Goal: Navigation & Orientation: Find specific page/section

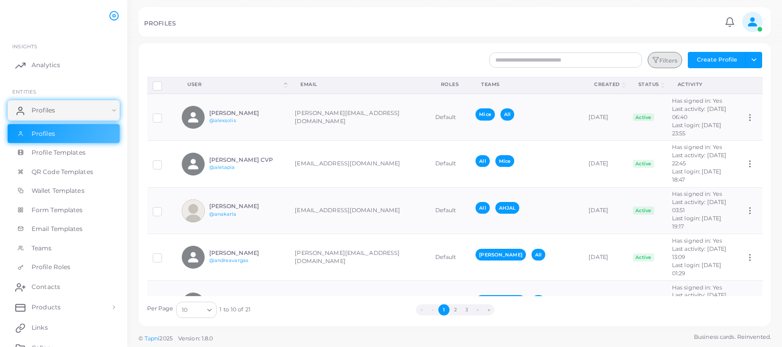
click at [669, 56] on button "Filters" at bounding box center [665, 60] width 35 height 16
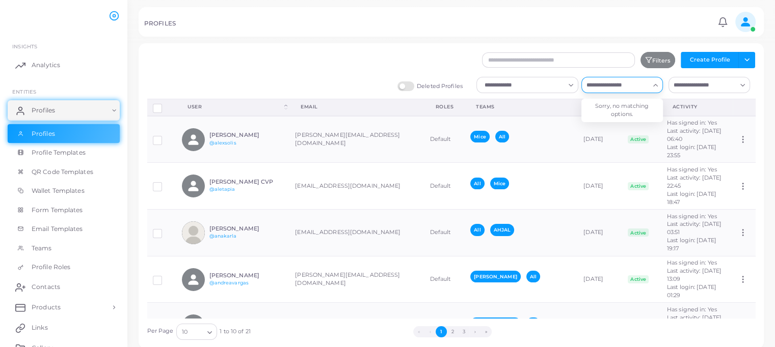
click at [639, 83] on input "Search for option" at bounding box center [616, 84] width 66 height 11
click at [654, 83] on icon "Search for option" at bounding box center [655, 85] width 8 height 8
click at [742, 86] on icon "Search for option" at bounding box center [743, 85] width 8 height 8
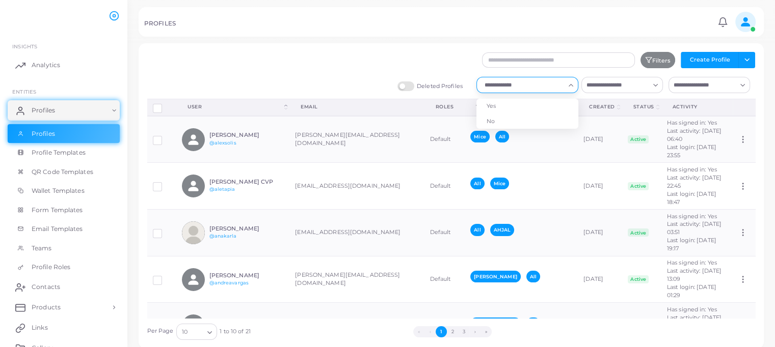
click at [570, 85] on icon "Search for option" at bounding box center [571, 85] width 8 height 8
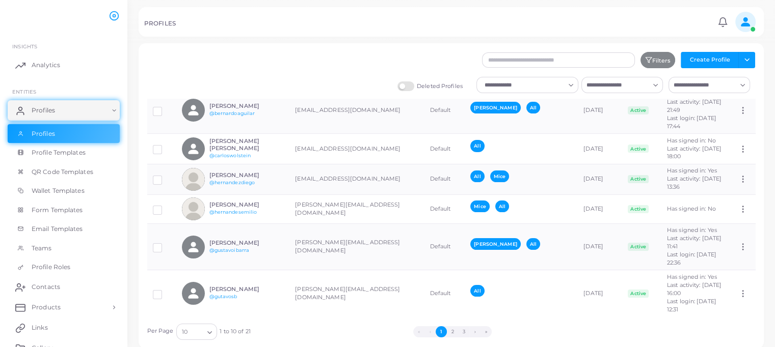
scroll to position [219, 0]
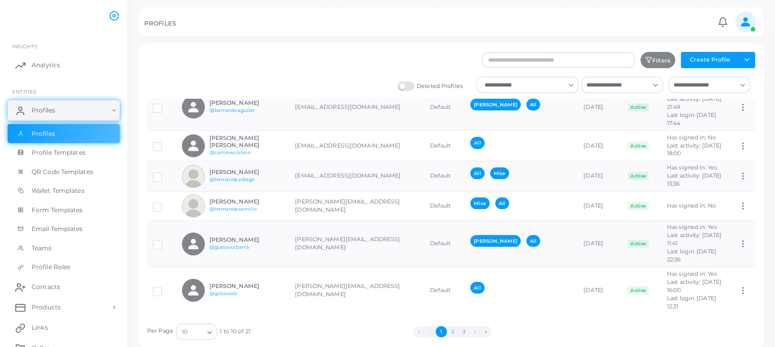
click at [451, 330] on button "2" at bounding box center [452, 331] width 11 height 11
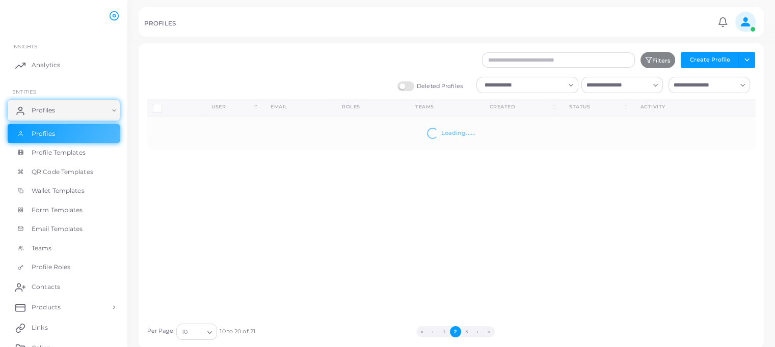
scroll to position [0, 0]
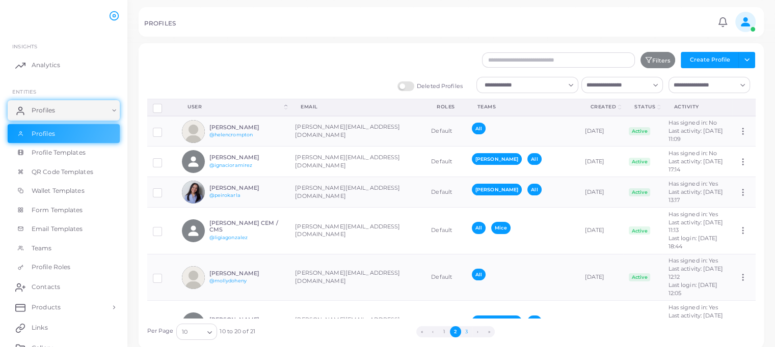
click at [466, 333] on button "3" at bounding box center [466, 331] width 11 height 11
